Goal: Find contact information

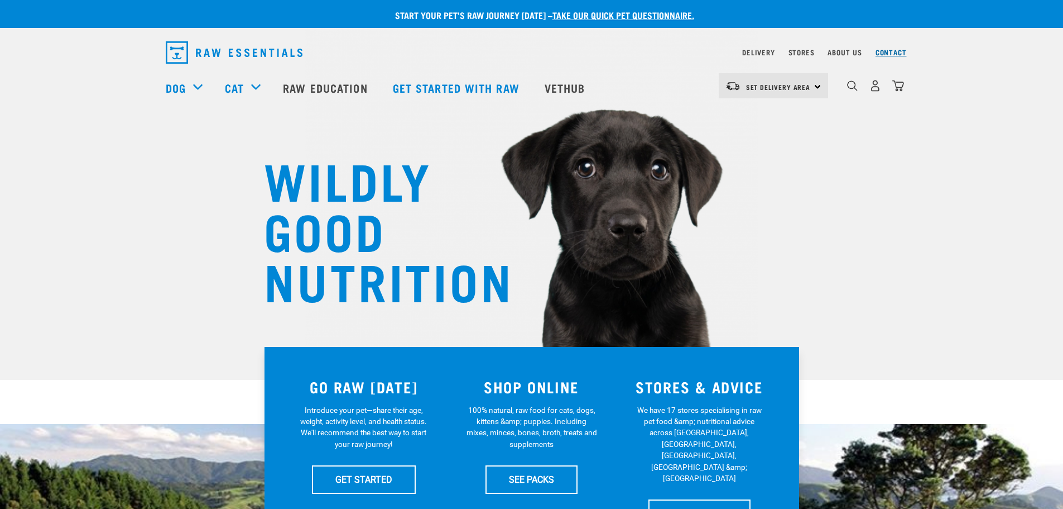
click at [895, 50] on link "Contact" at bounding box center [891, 52] width 31 height 4
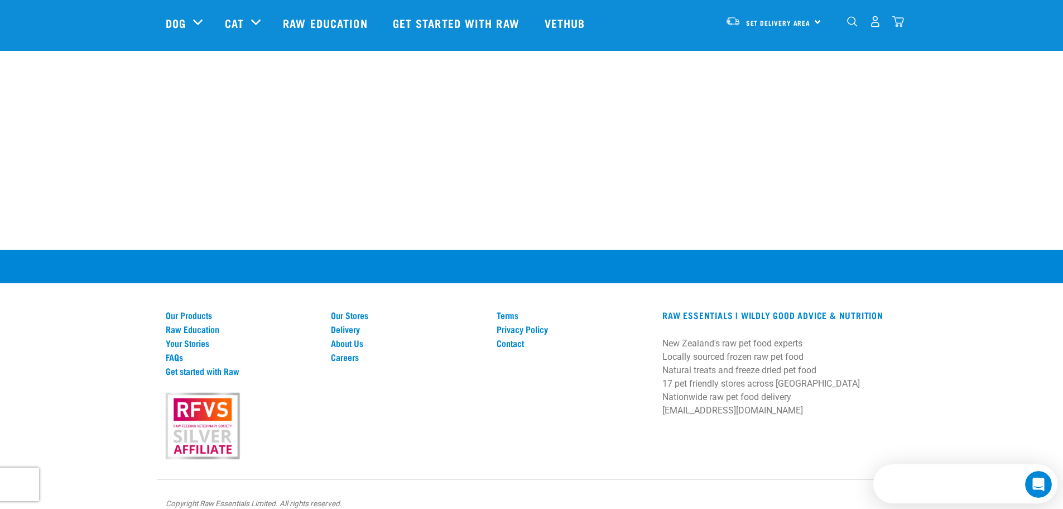
click at [510, 334] on div "Terms Privacy Policy Contact" at bounding box center [573, 384] width 166 height 148
click at [514, 338] on link "Contact" at bounding box center [573, 343] width 152 height 10
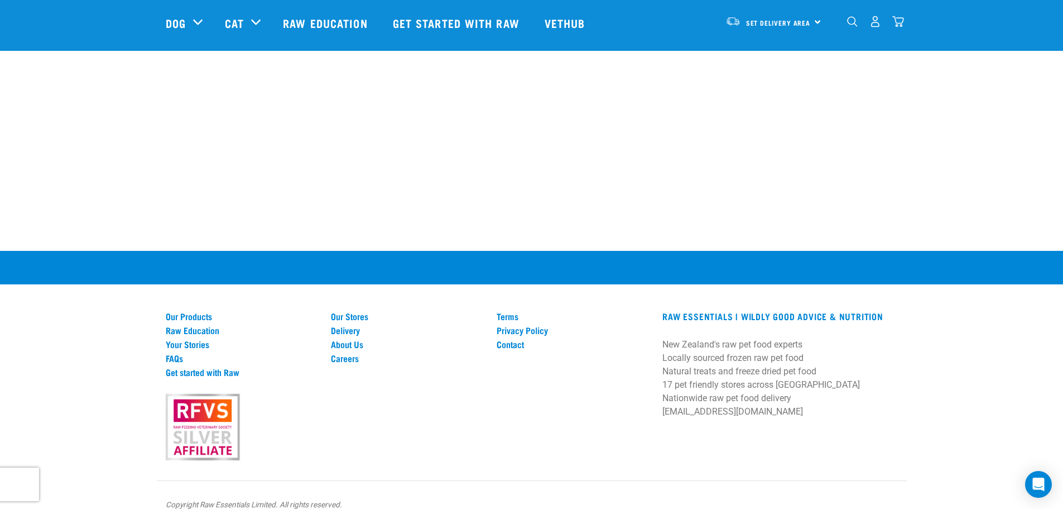
scroll to position [712, 0]
